Goal: Information Seeking & Learning: Compare options

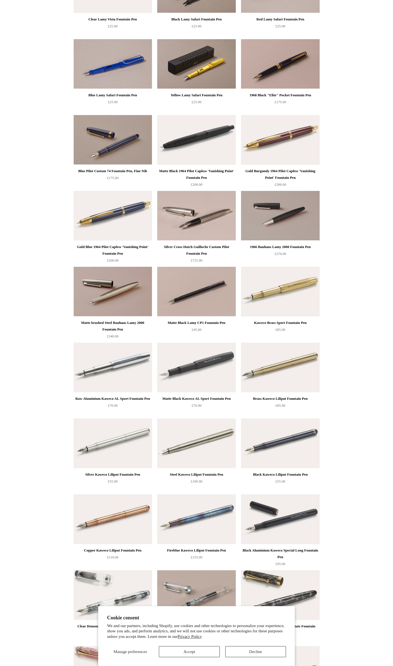
scroll to position [671, 0]
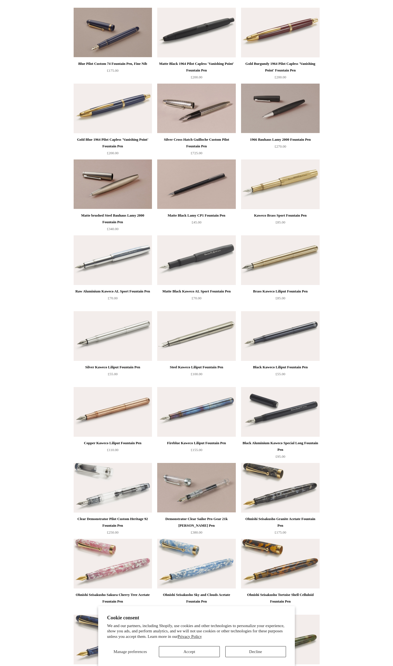
click at [120, 252] on img at bounding box center [113, 260] width 78 height 50
click at [119, 322] on img at bounding box center [113, 336] width 78 height 50
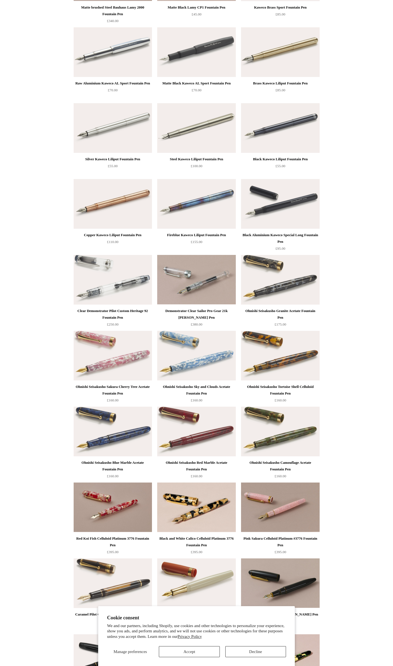
scroll to position [910, 0]
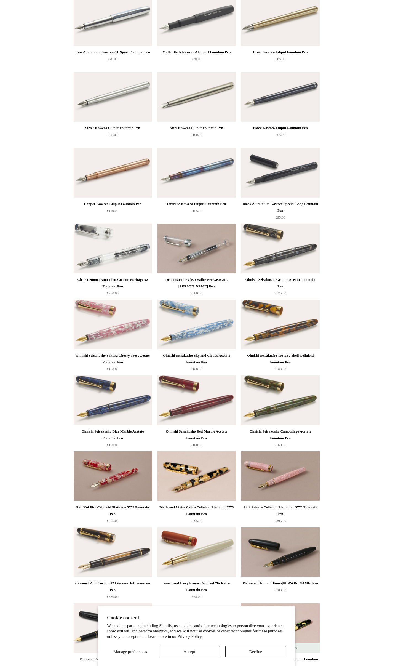
click at [126, 252] on img at bounding box center [113, 249] width 78 height 50
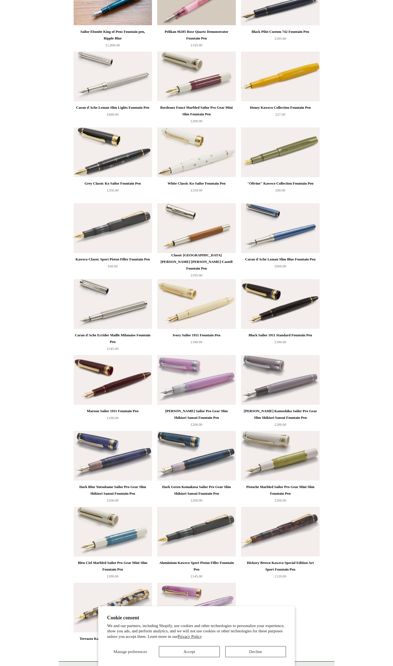
scroll to position [2378, 0]
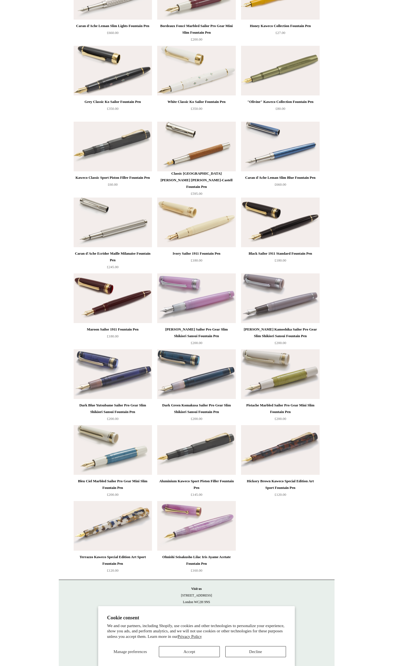
click at [295, 298] on img at bounding box center [280, 298] width 78 height 50
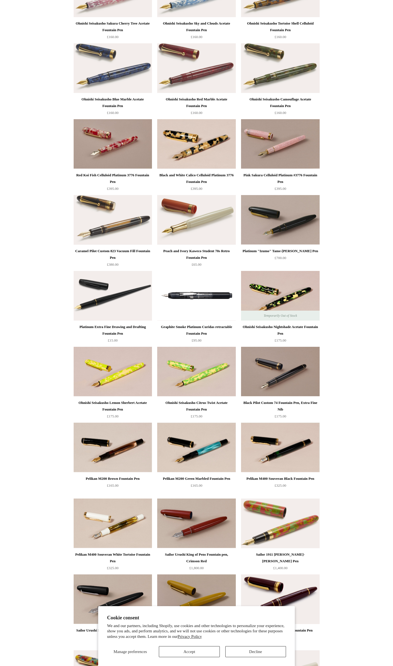
scroll to position [1239, 0]
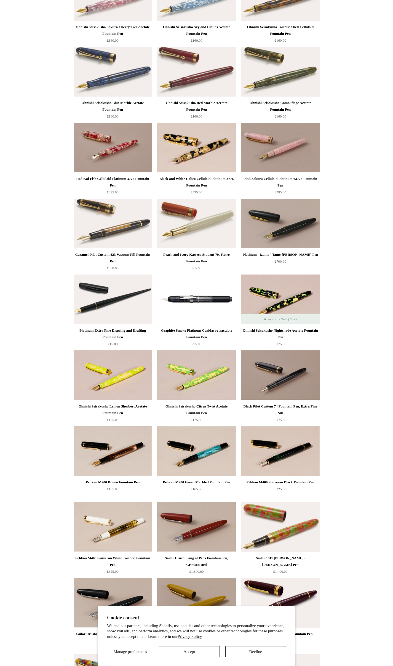
click at [325, 292] on ul "Temporarily Out of Stock Black Kaweco Classic Sport Fountain Pen £25.00 Only -1…" at bounding box center [202, 271] width 263 height 2883
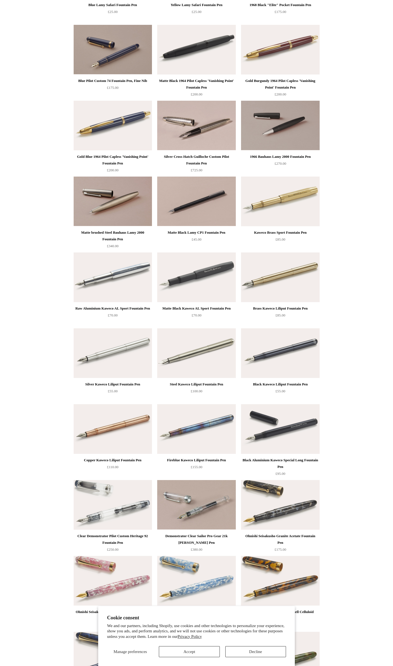
scroll to position [717, 0]
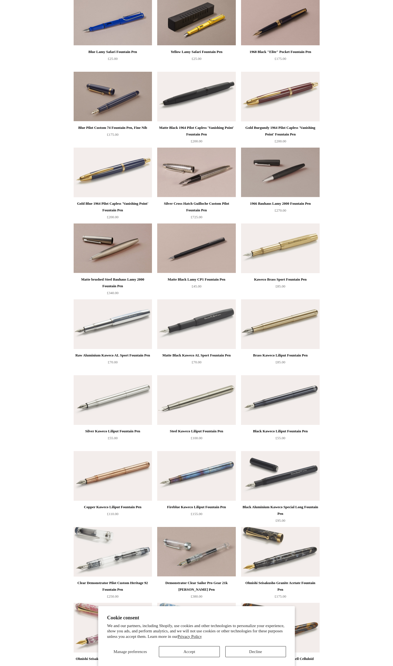
scroll to position [603, 0]
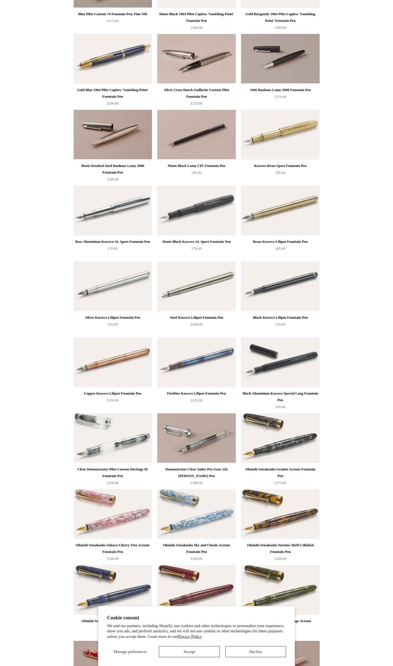
scroll to position [658, 0]
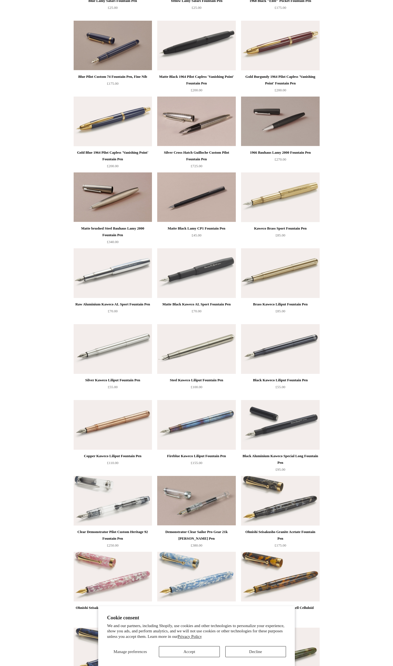
click at [94, 269] on img at bounding box center [113, 273] width 78 height 50
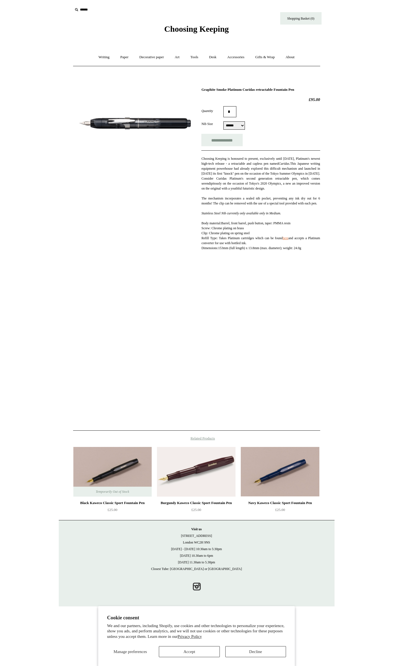
select select "******"
